Goal: Complete application form

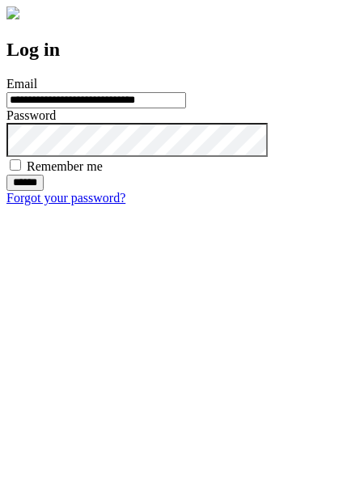
type input "**********"
click at [44, 191] on input "******" at bounding box center [24, 183] width 37 height 16
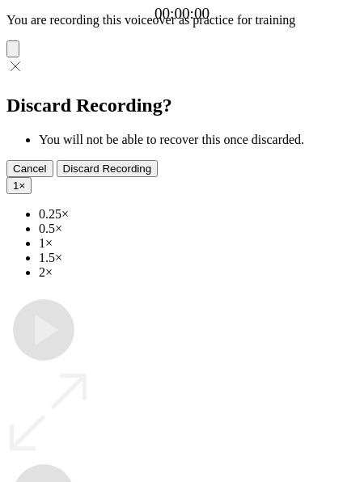
type input "**********"
